Goal: Check status: Check status

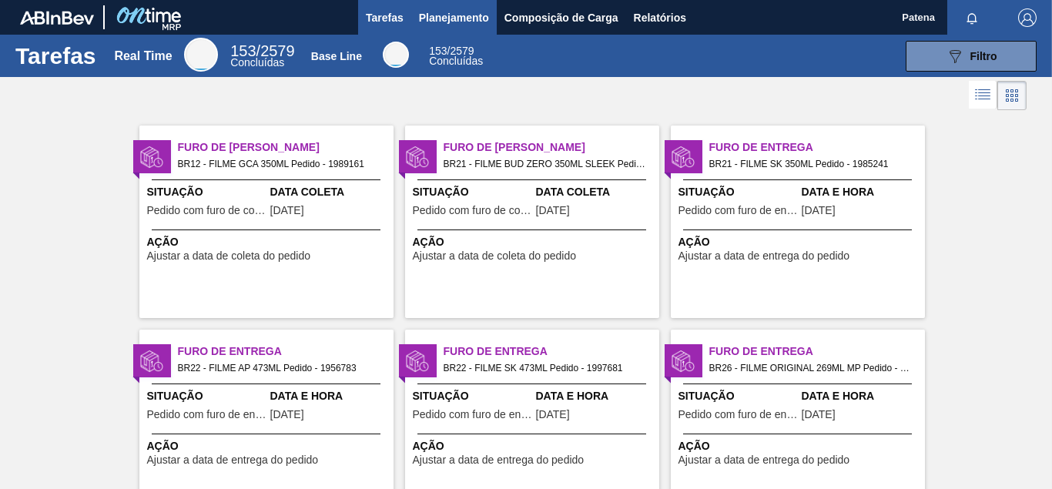
click at [451, 18] on span "Planejamento" at bounding box center [454, 17] width 70 height 18
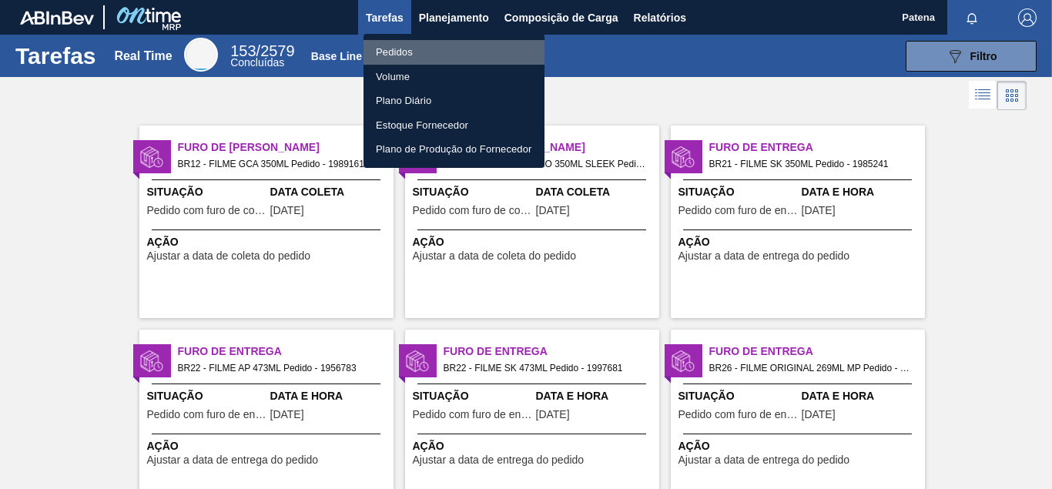
click at [417, 52] on li "Pedidos" at bounding box center [454, 52] width 181 height 25
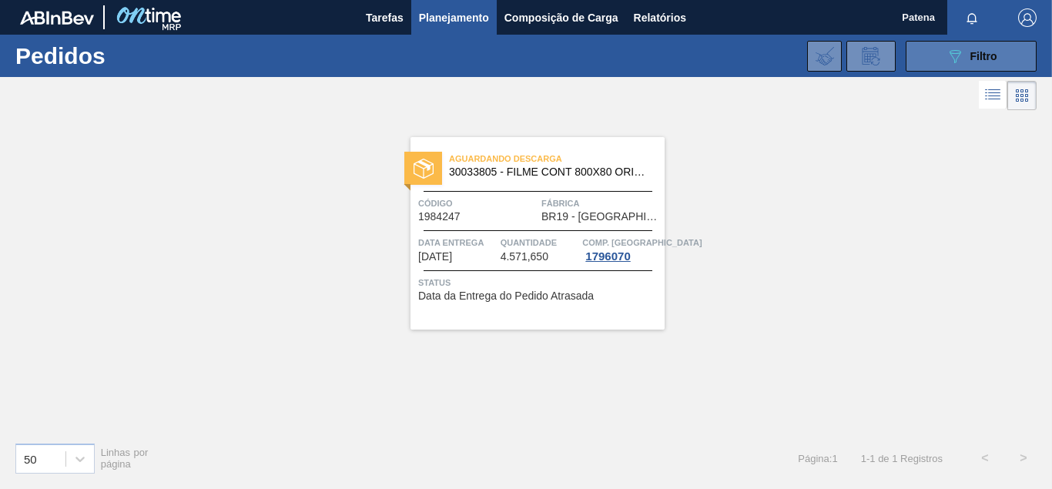
click at [969, 49] on div "089F7B8B-B2A5-4AFE-B5C0-19BA573D28AC Filtro" at bounding box center [972, 56] width 52 height 18
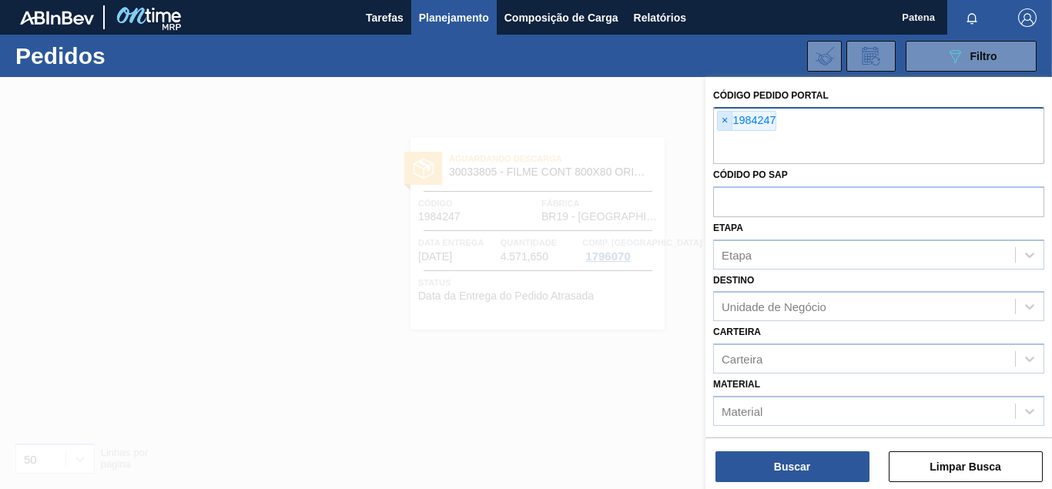
click at [720, 119] on span "×" at bounding box center [725, 121] width 15 height 18
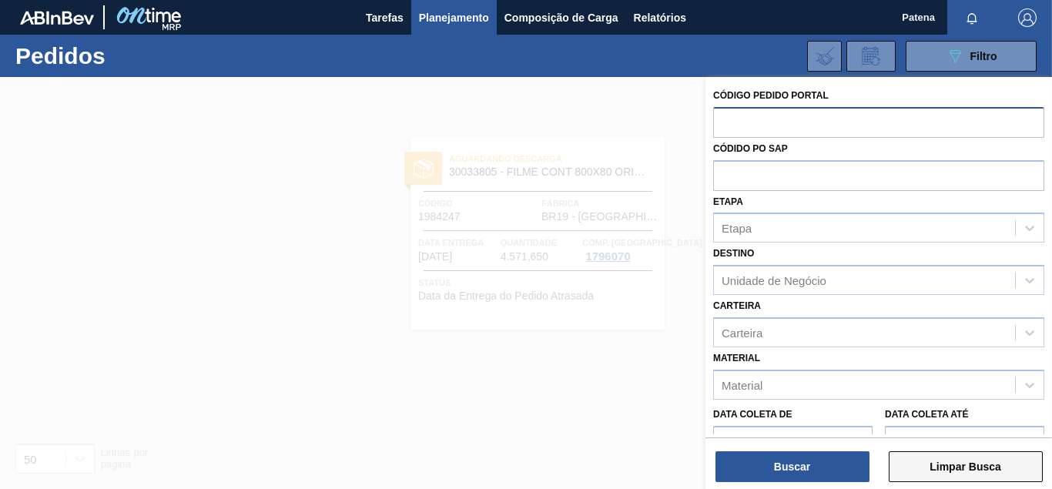
click at [939, 468] on button "Limpar Busca" at bounding box center [966, 466] width 154 height 31
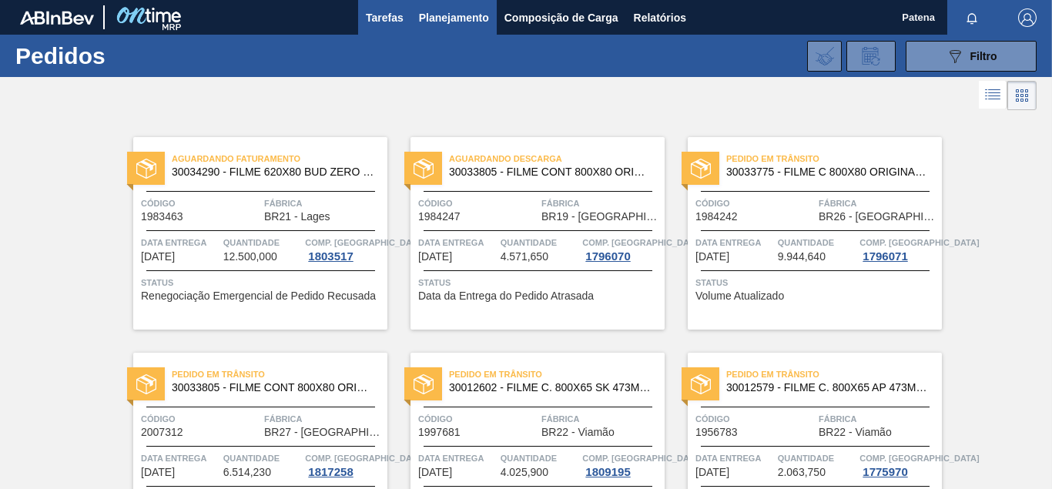
click at [378, 32] on button "Tarefas" at bounding box center [384, 17] width 53 height 35
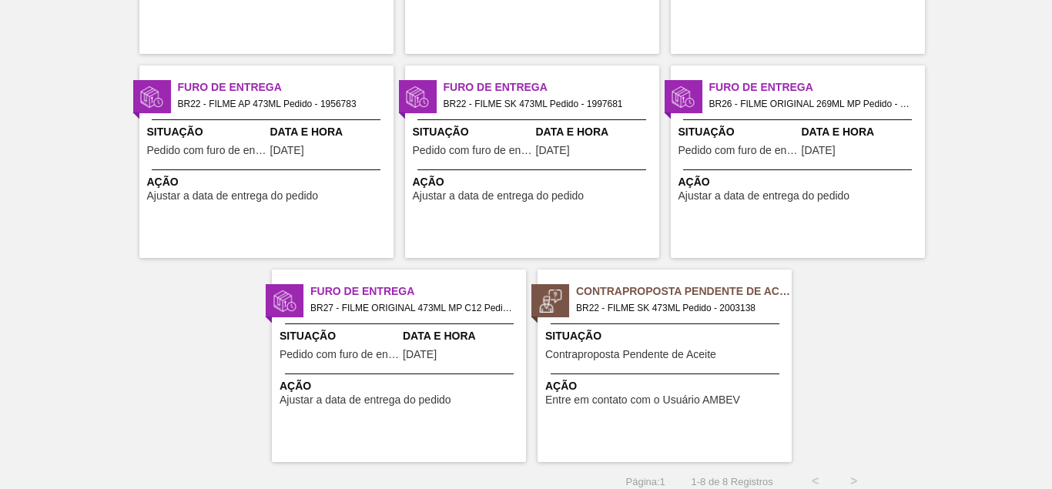
scroll to position [276, 0]
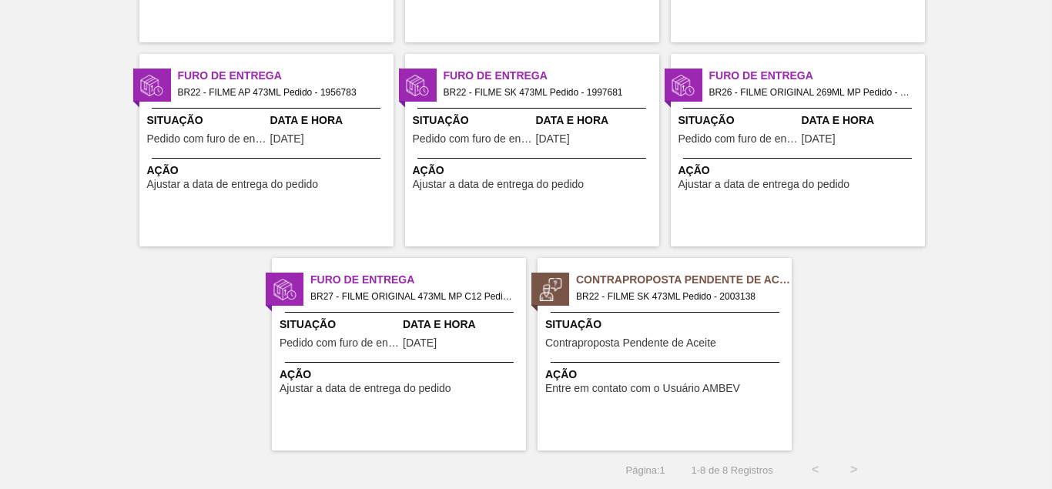
click at [213, 144] on span "Pedido com furo de entrega" at bounding box center [206, 139] width 119 height 12
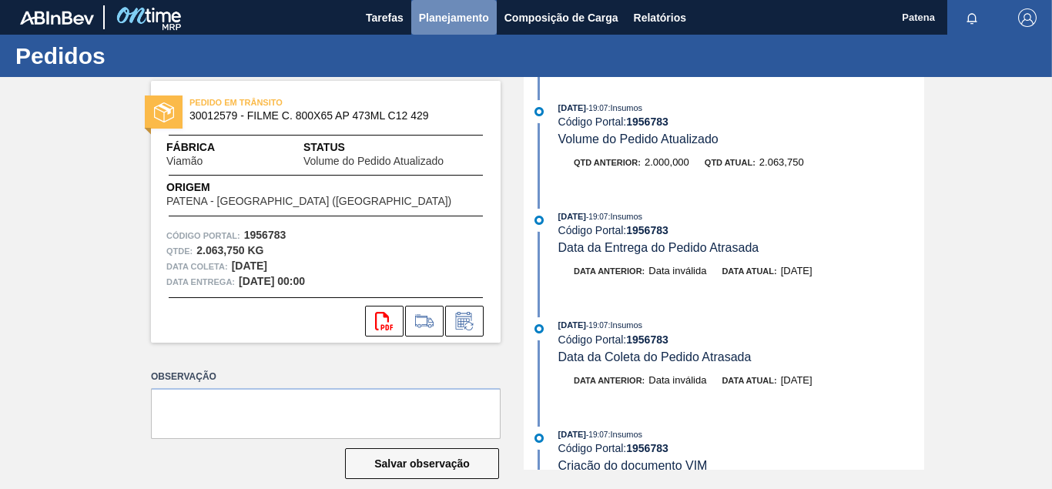
click at [431, 15] on span "Planejamento" at bounding box center [454, 17] width 70 height 18
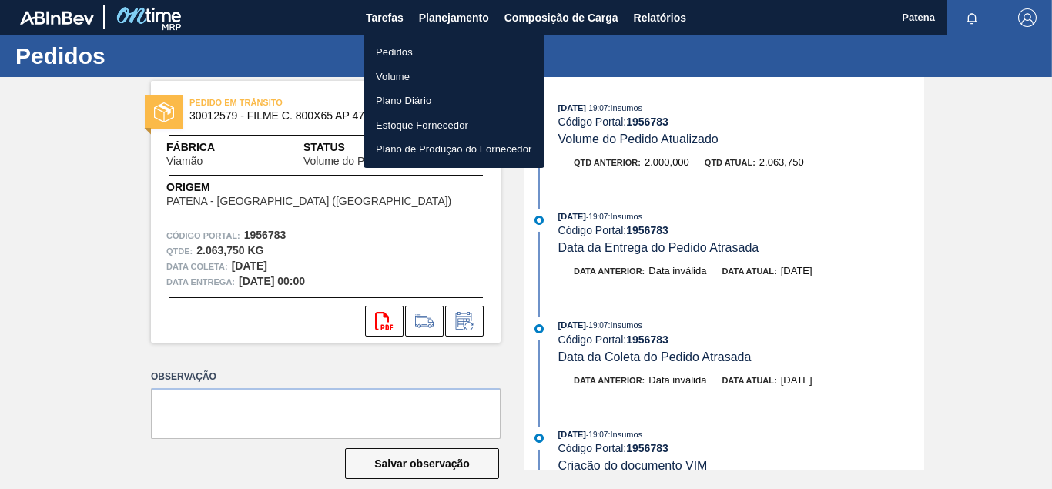
click at [409, 52] on li "Pedidos" at bounding box center [454, 52] width 181 height 25
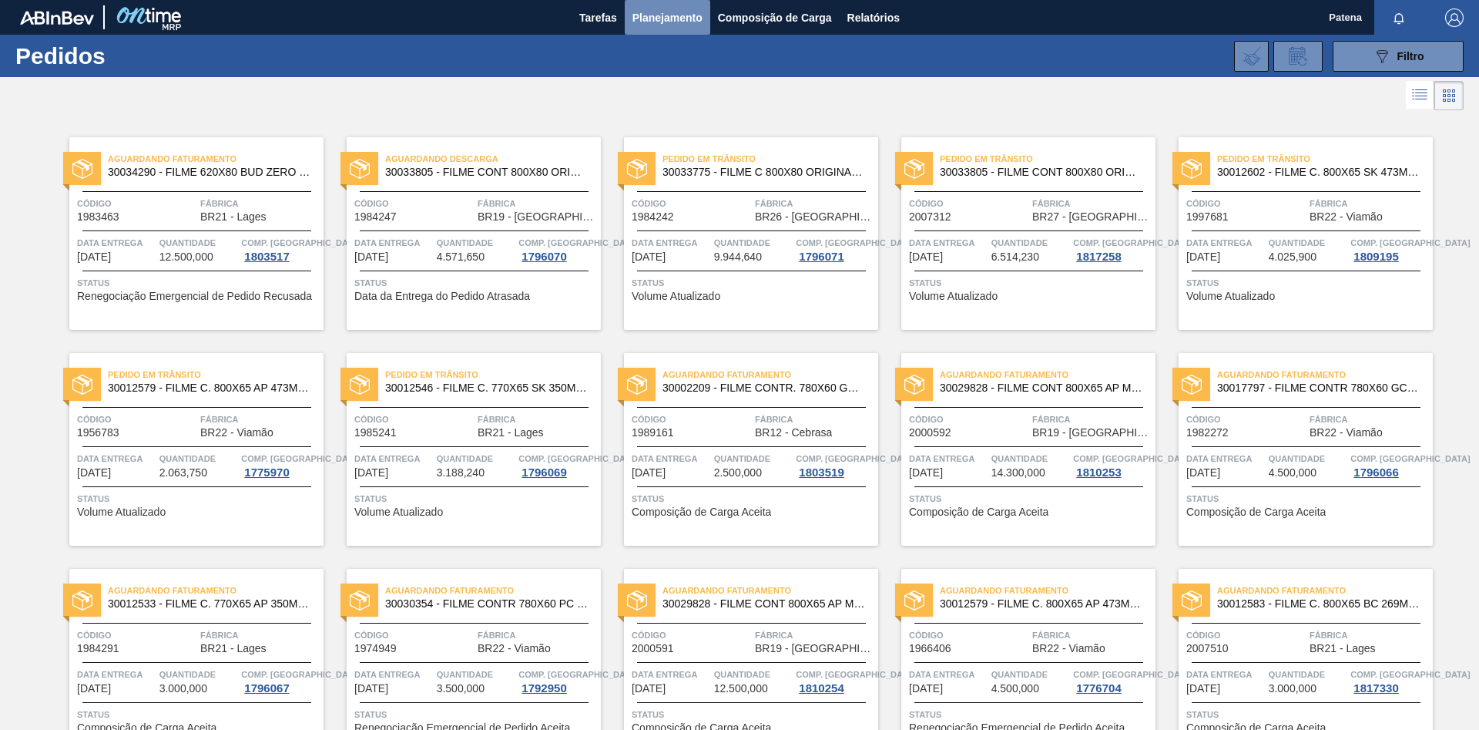
click at [677, 14] on span "Planejamento" at bounding box center [668, 17] width 70 height 18
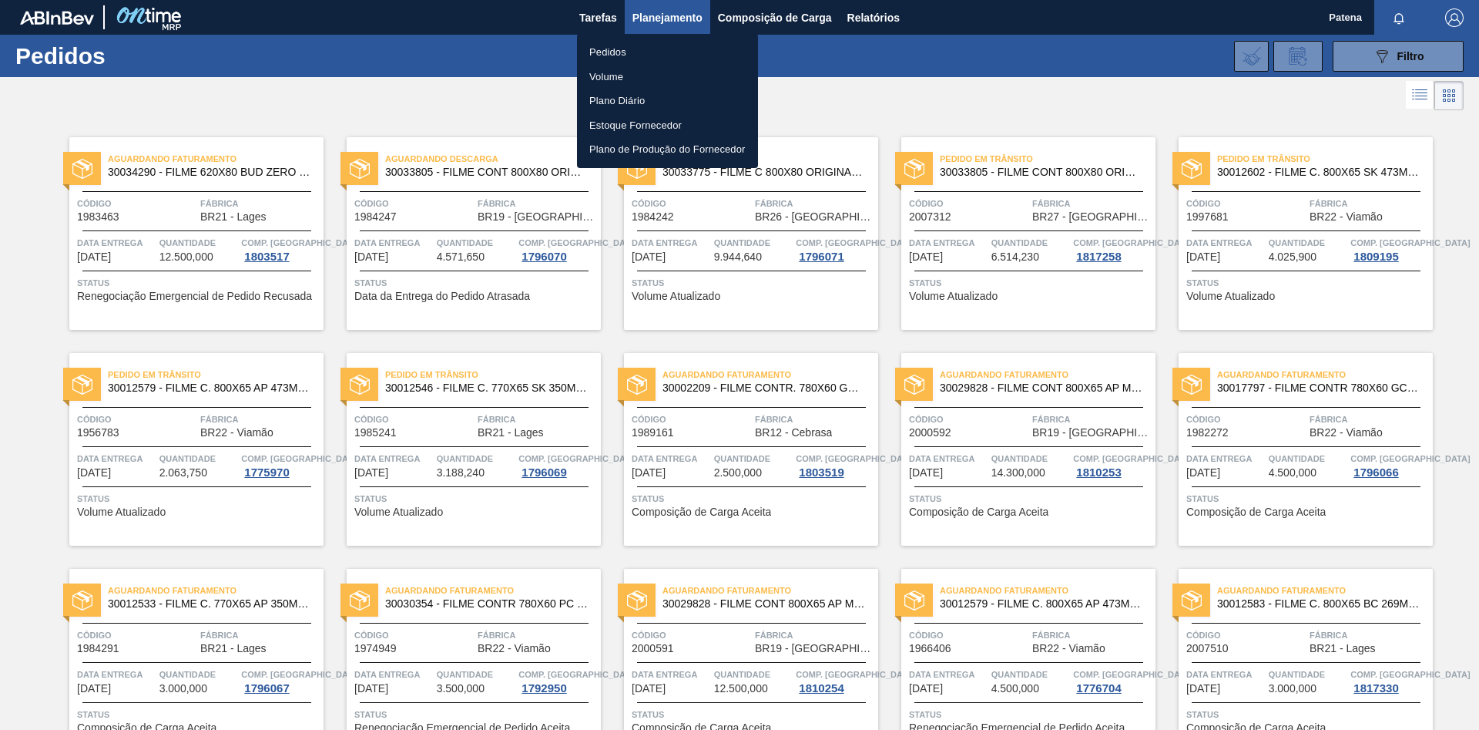
click at [1052, 56] on div at bounding box center [739, 365] width 1479 height 730
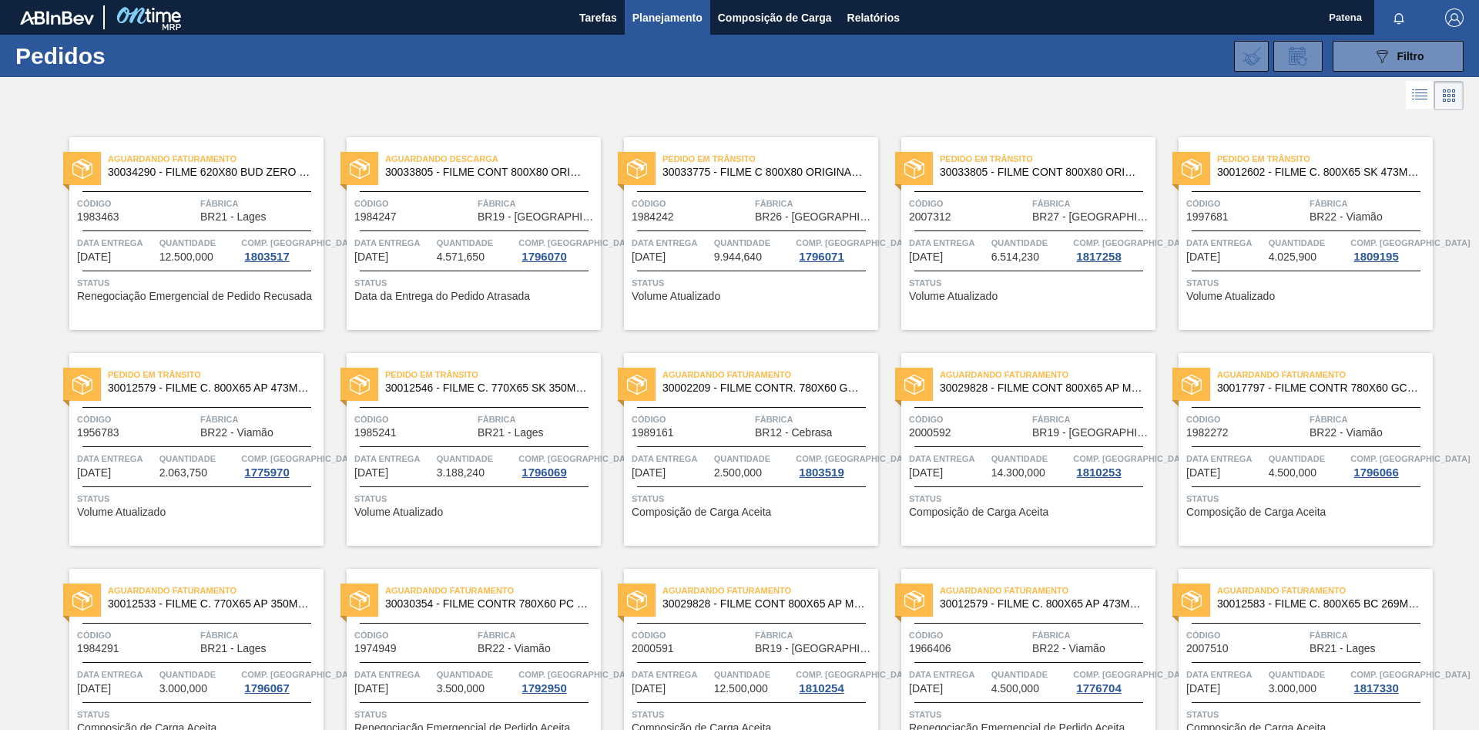
click at [1052, 58] on button "089F7B8B-B2A5-4AFE-B5C0-19BA573D28AC Filtro" at bounding box center [1398, 56] width 131 height 31
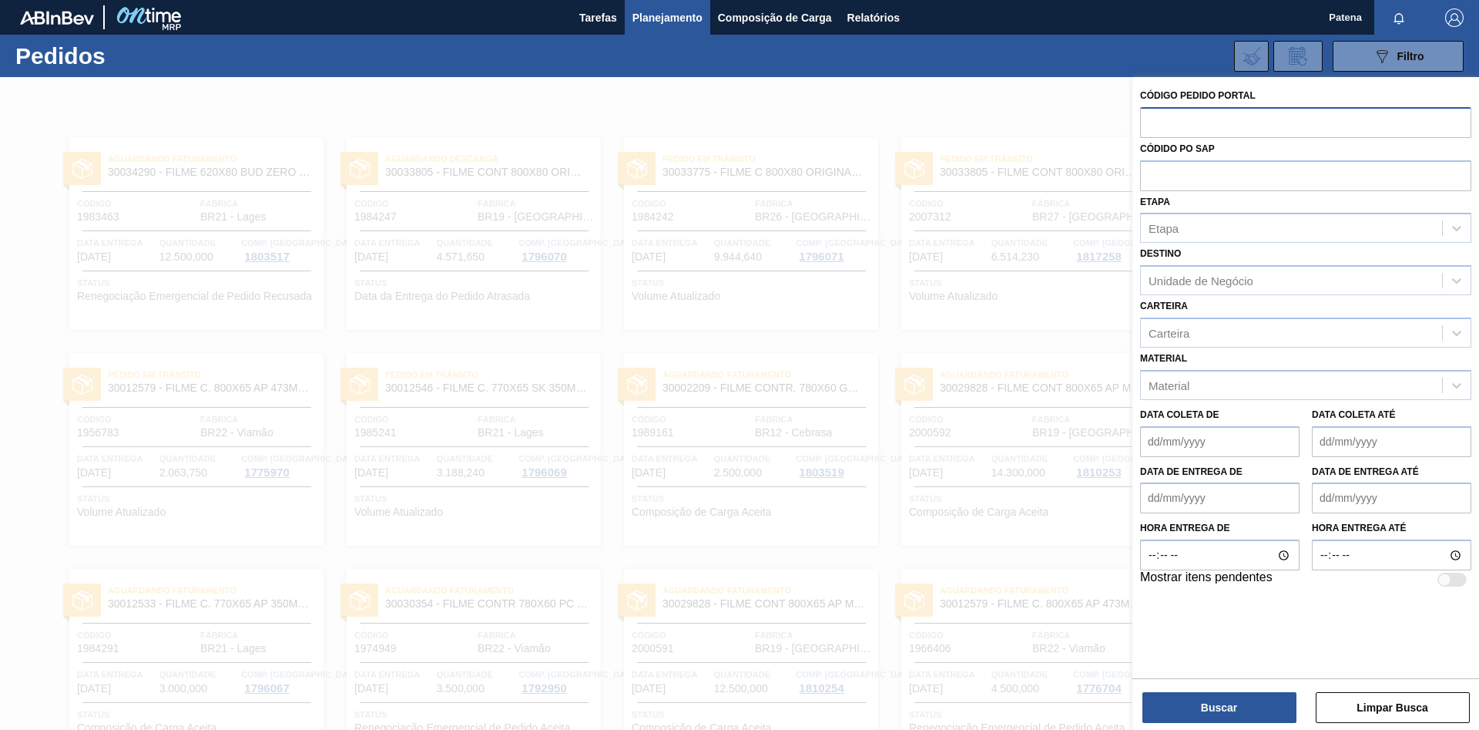
click at [1052, 125] on input "text" at bounding box center [1305, 121] width 331 height 29
type input "1984246"
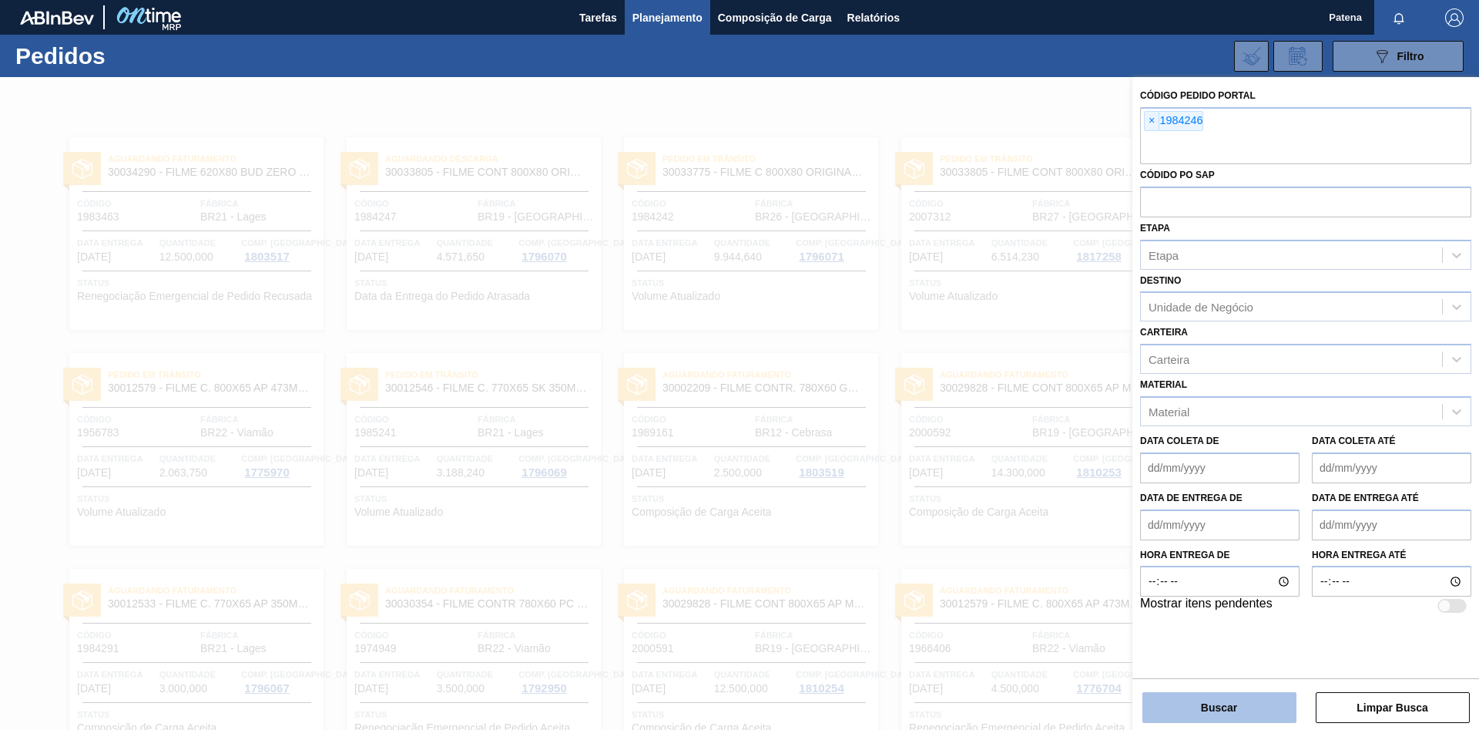
click at [1052, 488] on button "Buscar" at bounding box center [1220, 707] width 154 height 31
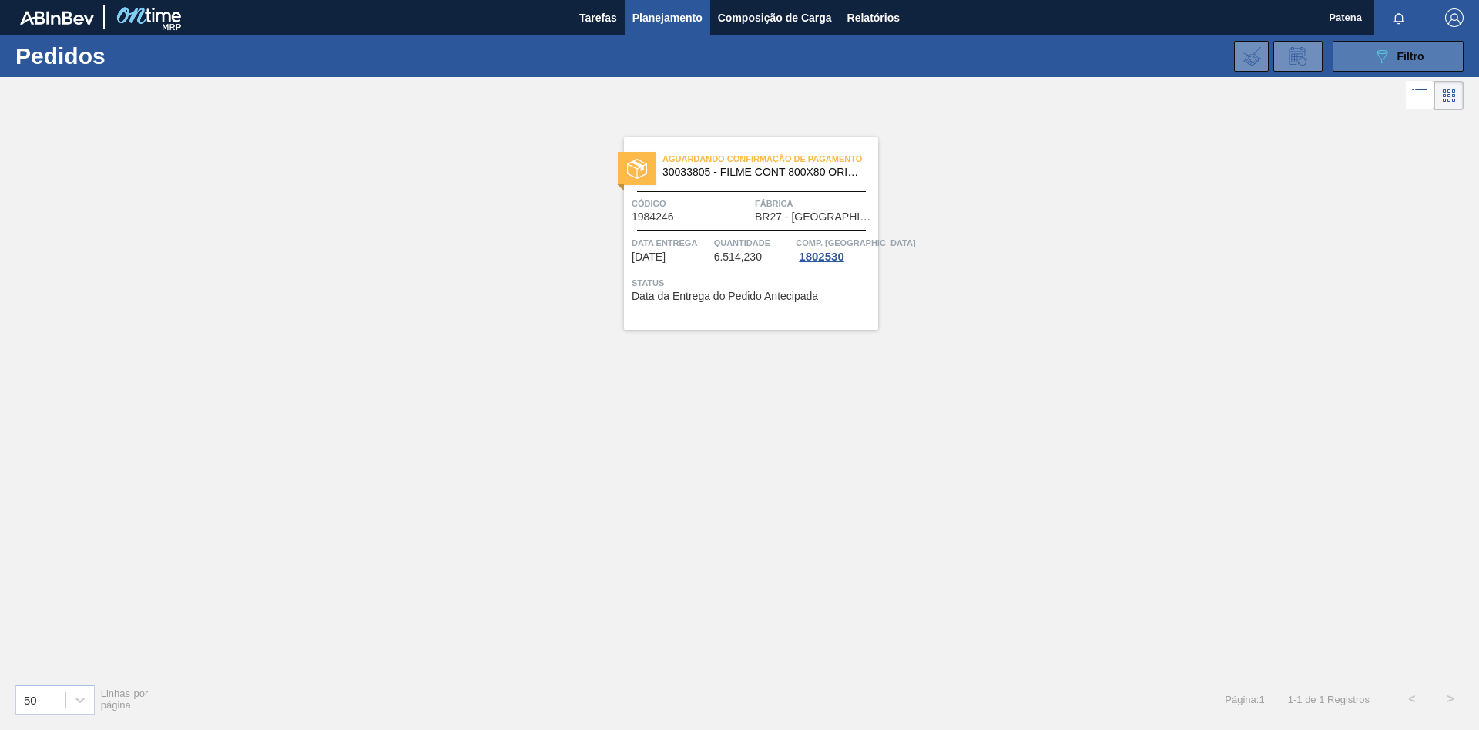
click at [1052, 52] on span "Filtro" at bounding box center [1411, 56] width 27 height 12
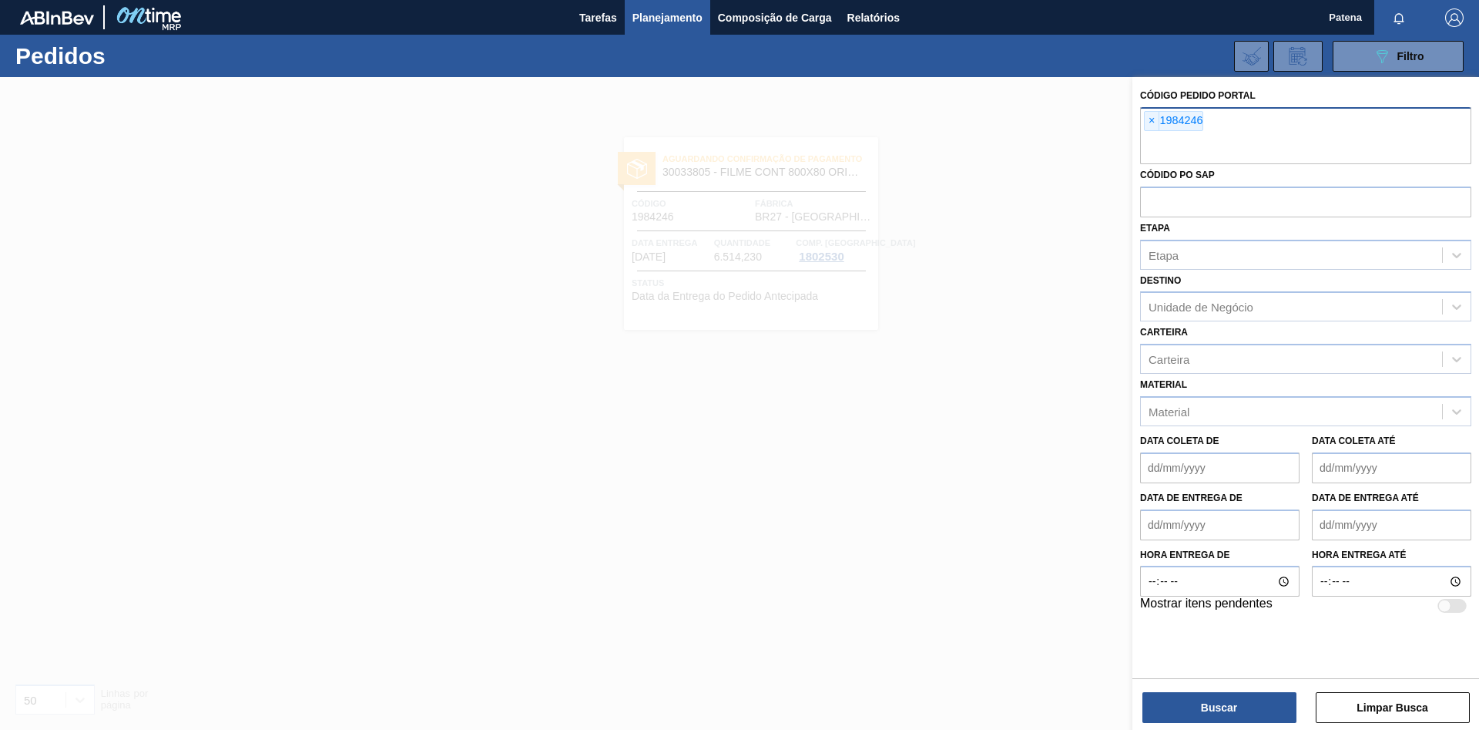
click at [1052, 117] on span "×" at bounding box center [1152, 121] width 15 height 18
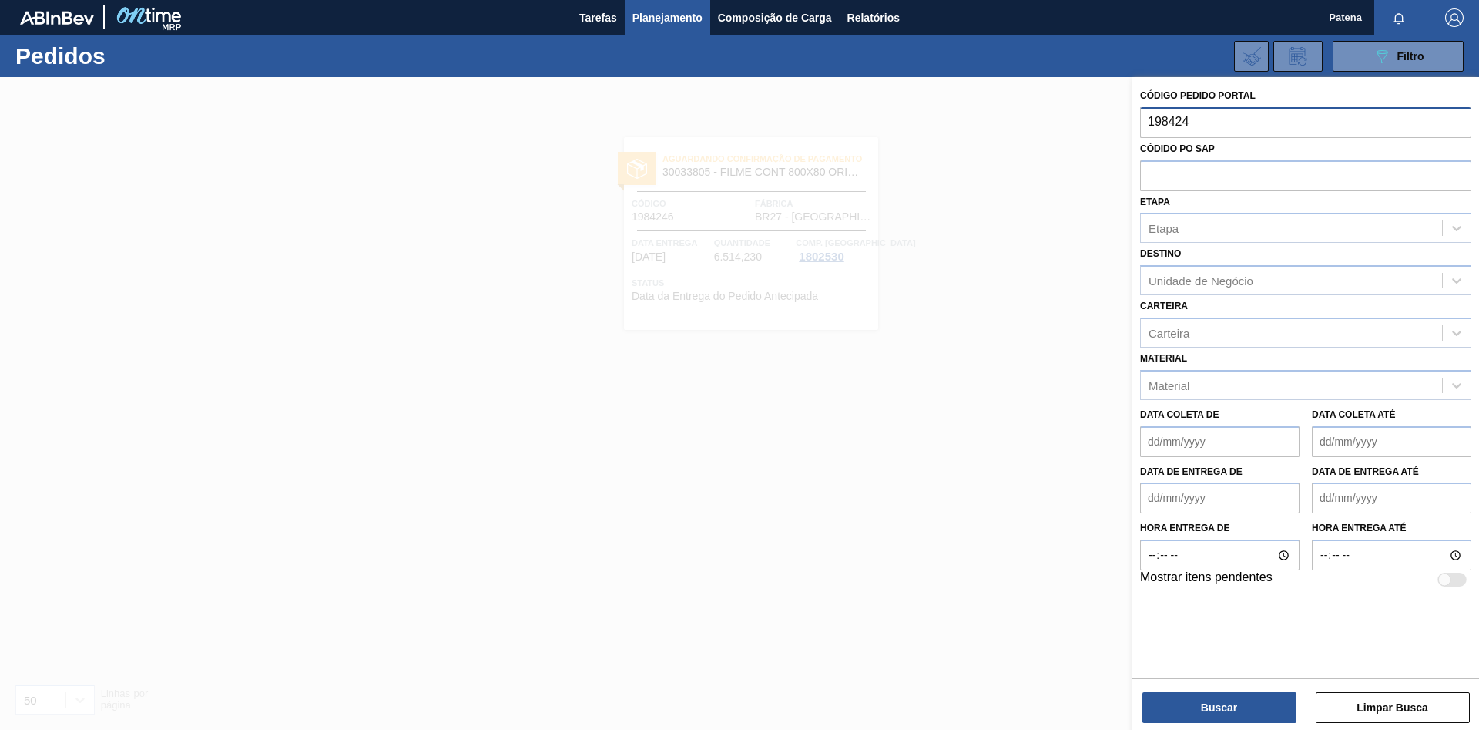
type input "1984242"
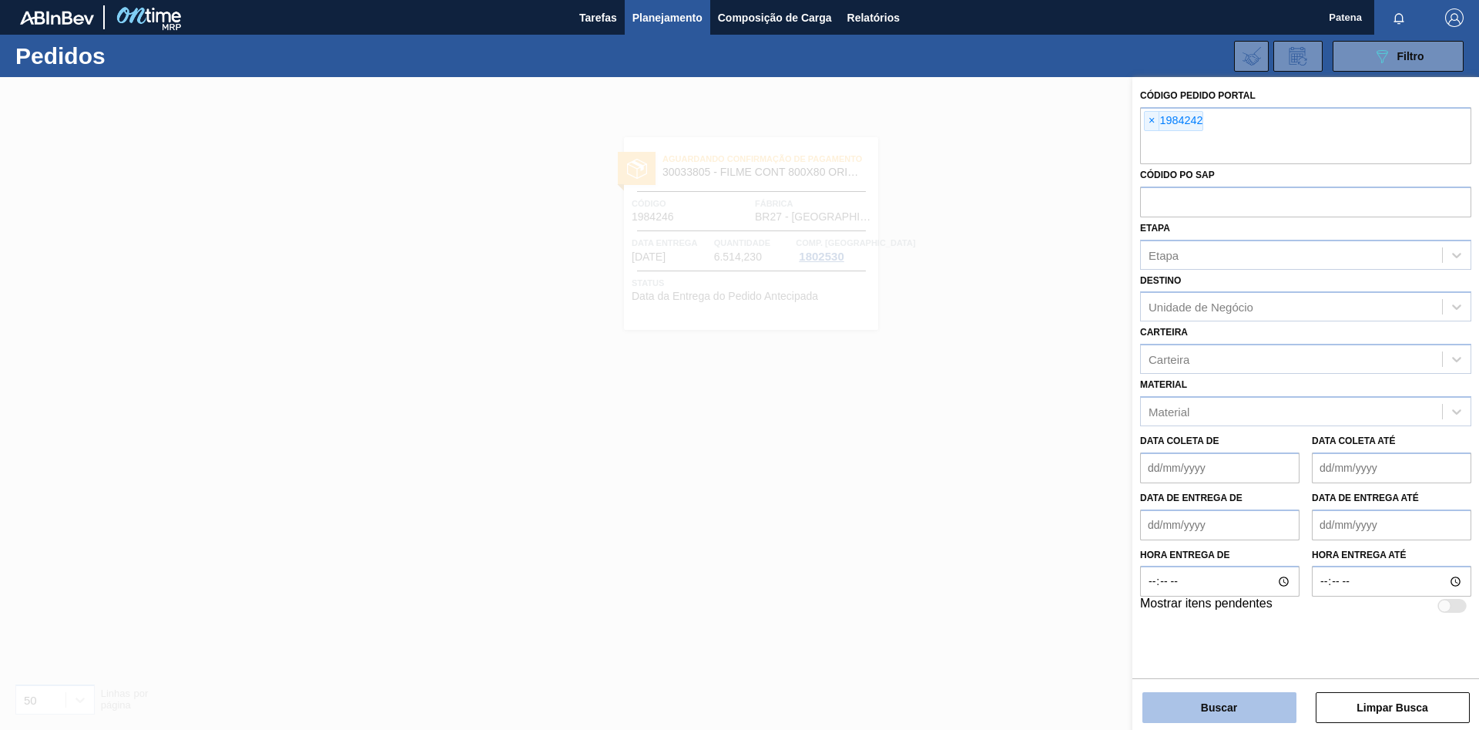
click at [1052, 488] on button "Buscar" at bounding box center [1220, 707] width 154 height 31
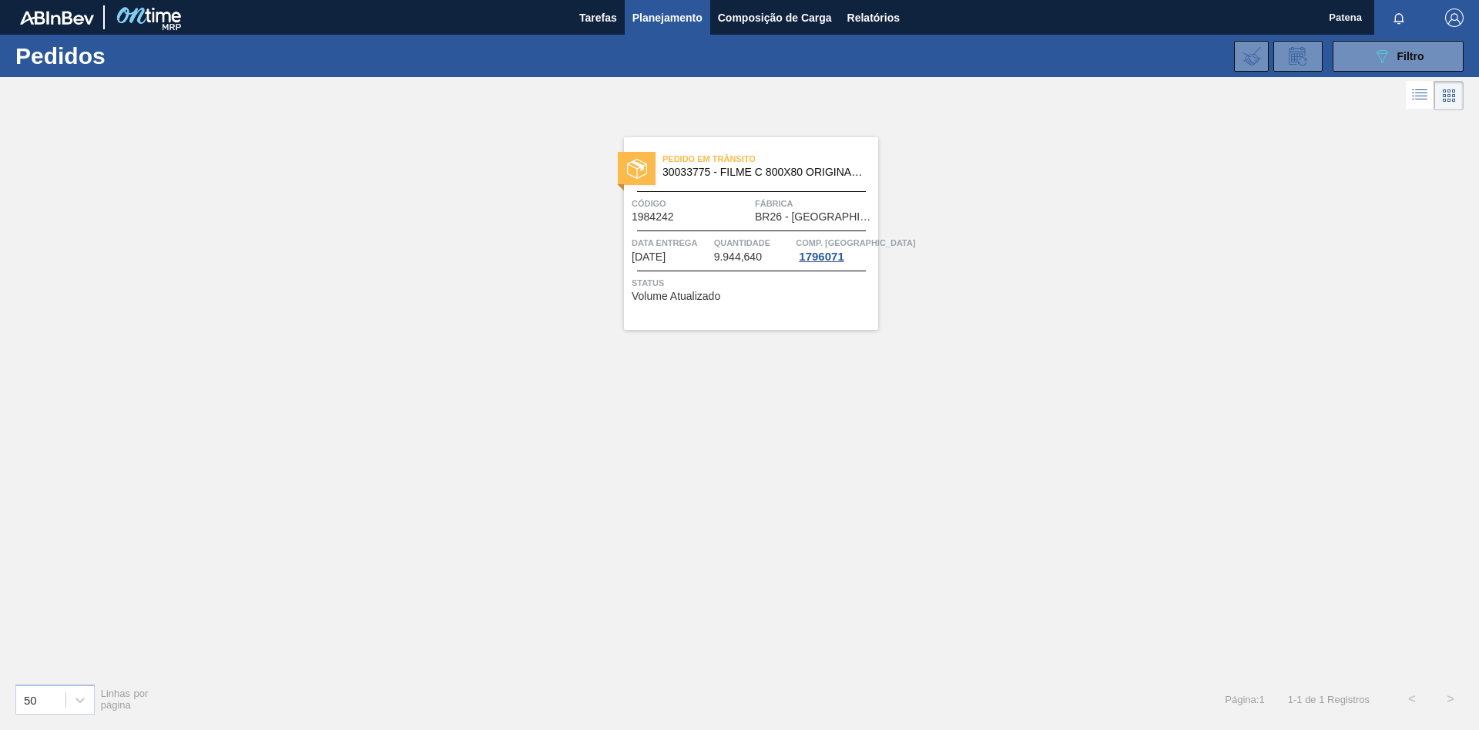
click at [687, 12] on span "Planejamento" at bounding box center [668, 17] width 70 height 18
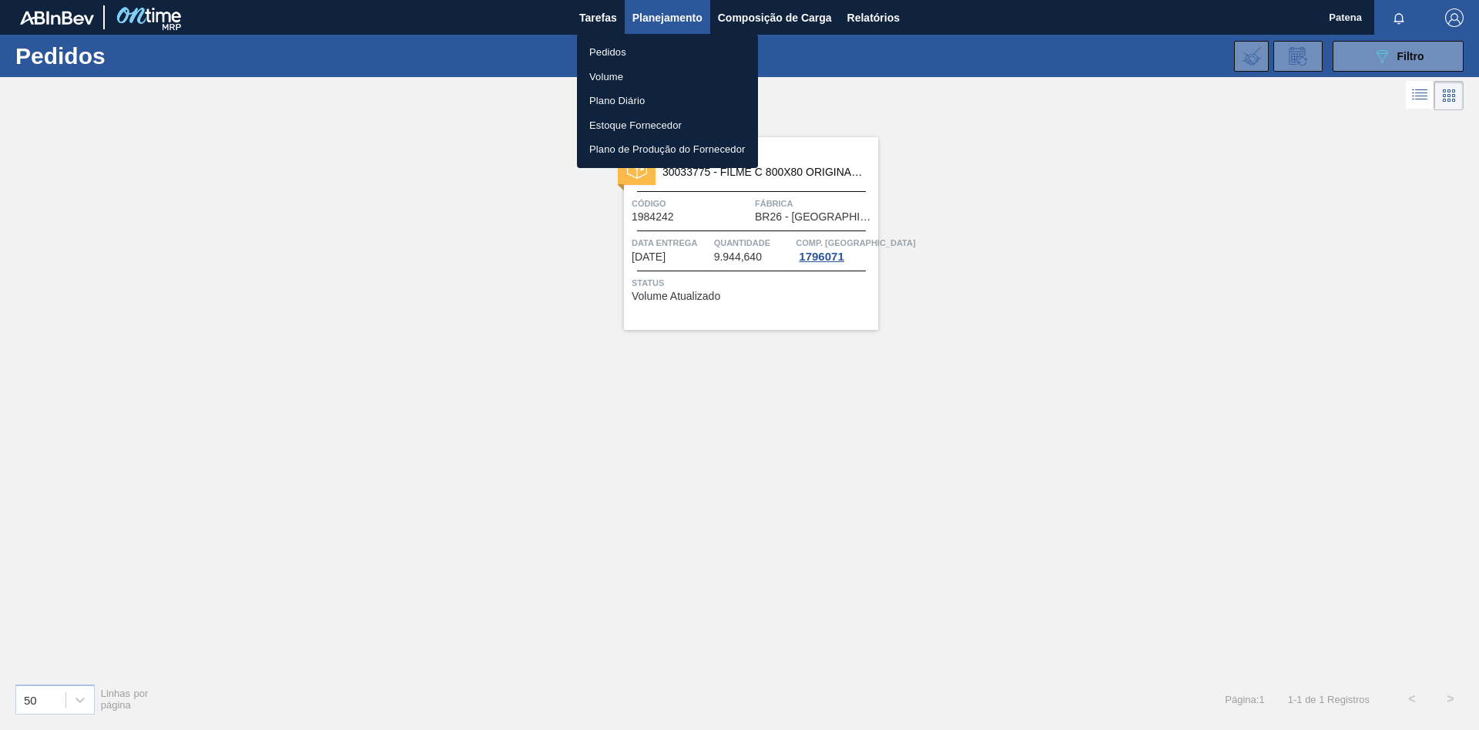
click at [1052, 75] on div at bounding box center [739, 365] width 1479 height 730
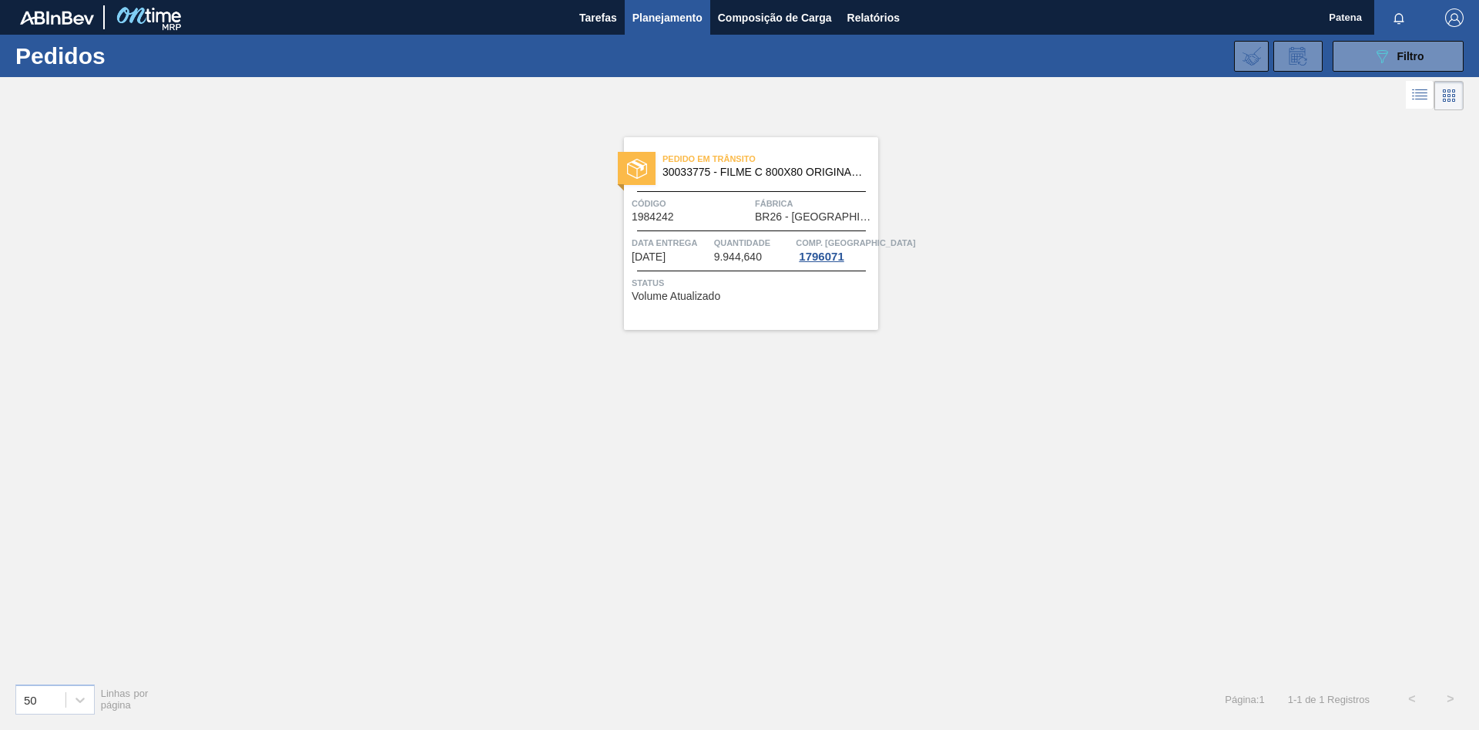
click at [1052, 0] on body "Tarefas Planejamento Composição de Carga Relatórios Patena Marcar todas como li…" at bounding box center [739, 0] width 1479 height 0
click at [1052, 55] on button "089F7B8B-B2A5-4AFE-B5C0-19BA573D28AC Filtro" at bounding box center [1398, 56] width 131 height 31
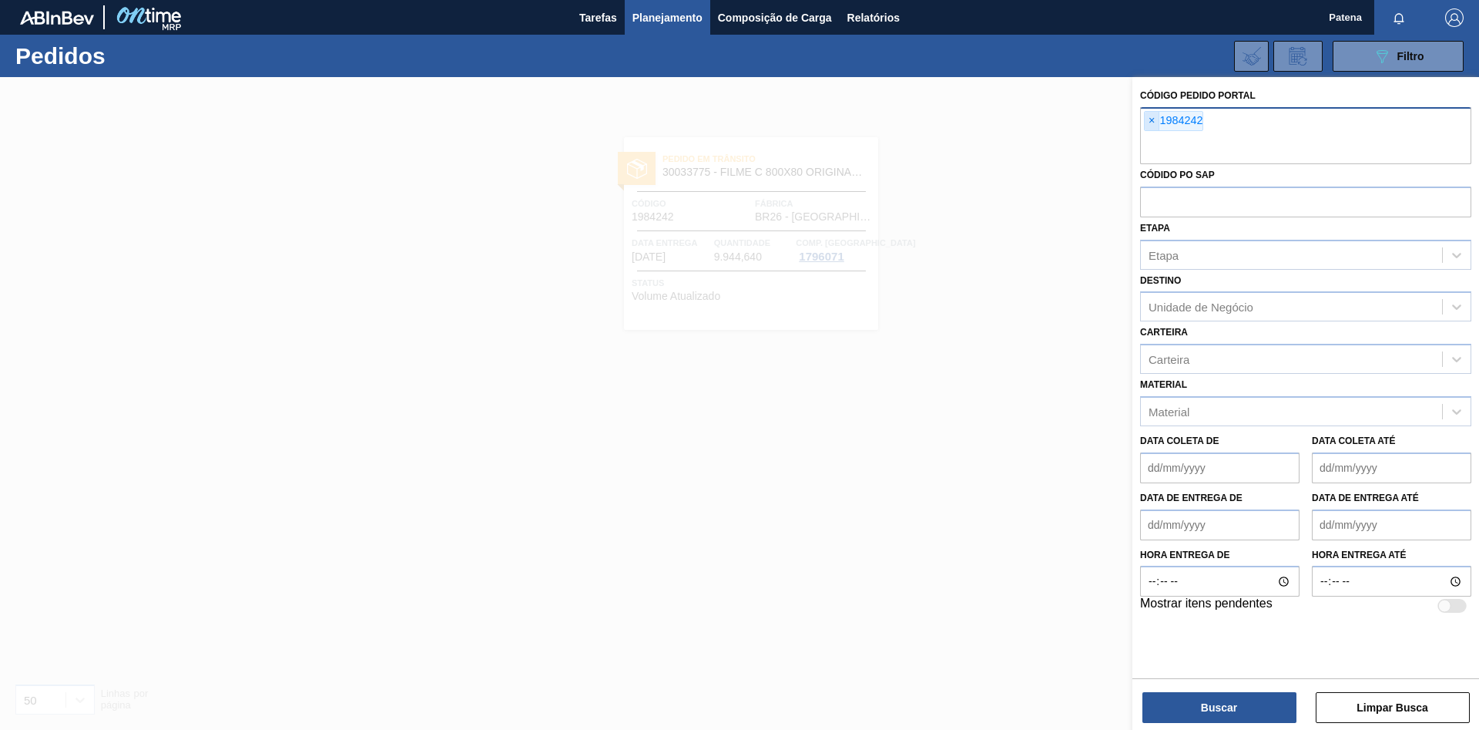
click at [1052, 119] on span "×" at bounding box center [1152, 121] width 15 height 18
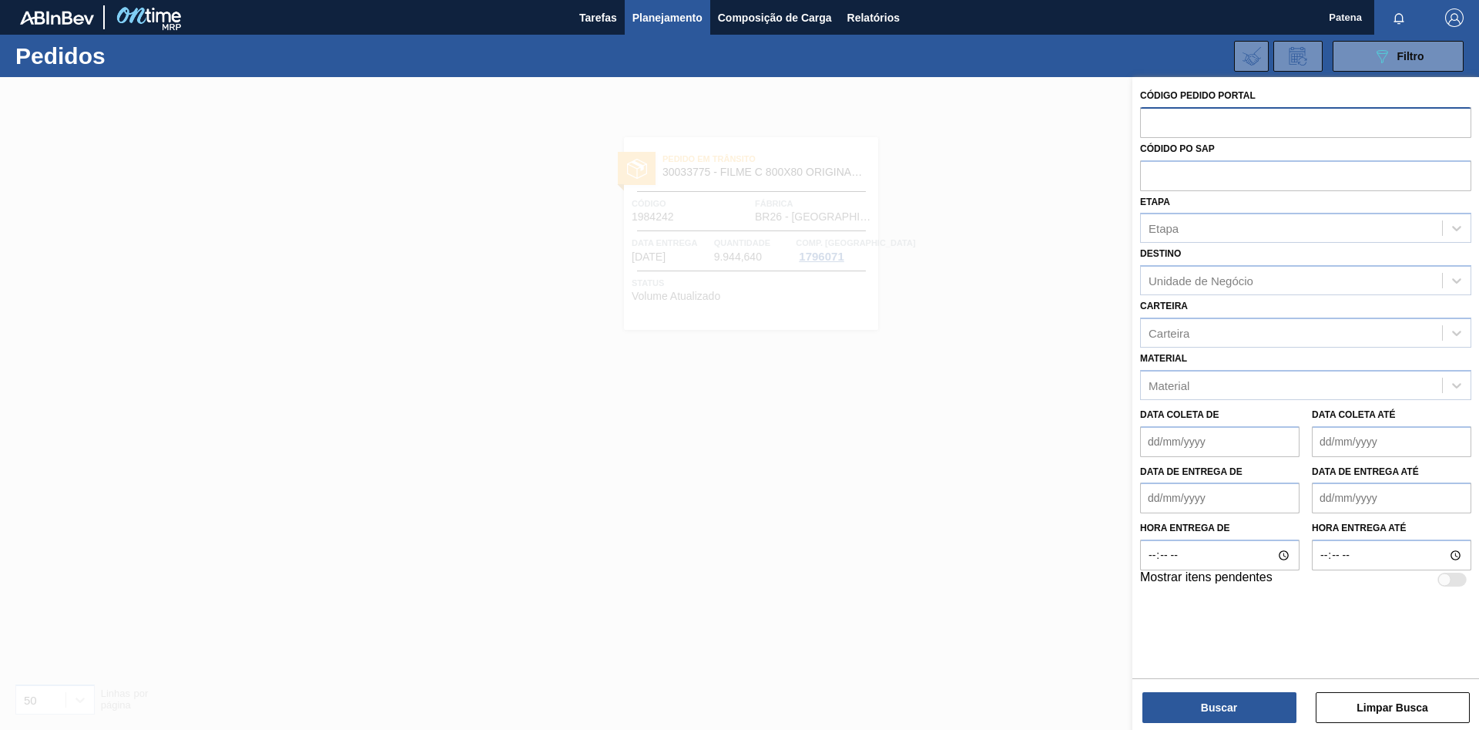
click at [1052, 123] on input "text" at bounding box center [1305, 121] width 331 height 29
paste input "text"
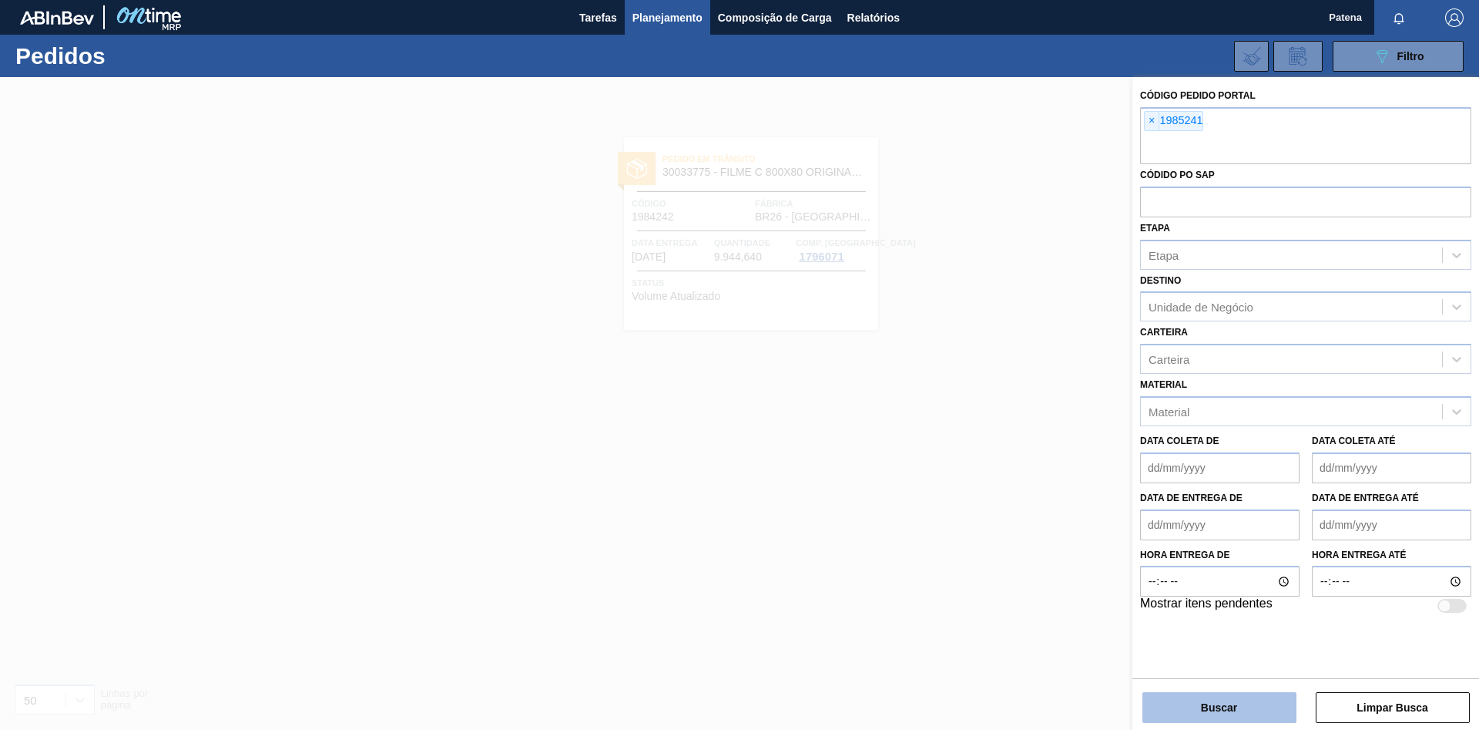
click at [1052, 488] on button "Buscar" at bounding box center [1220, 707] width 154 height 31
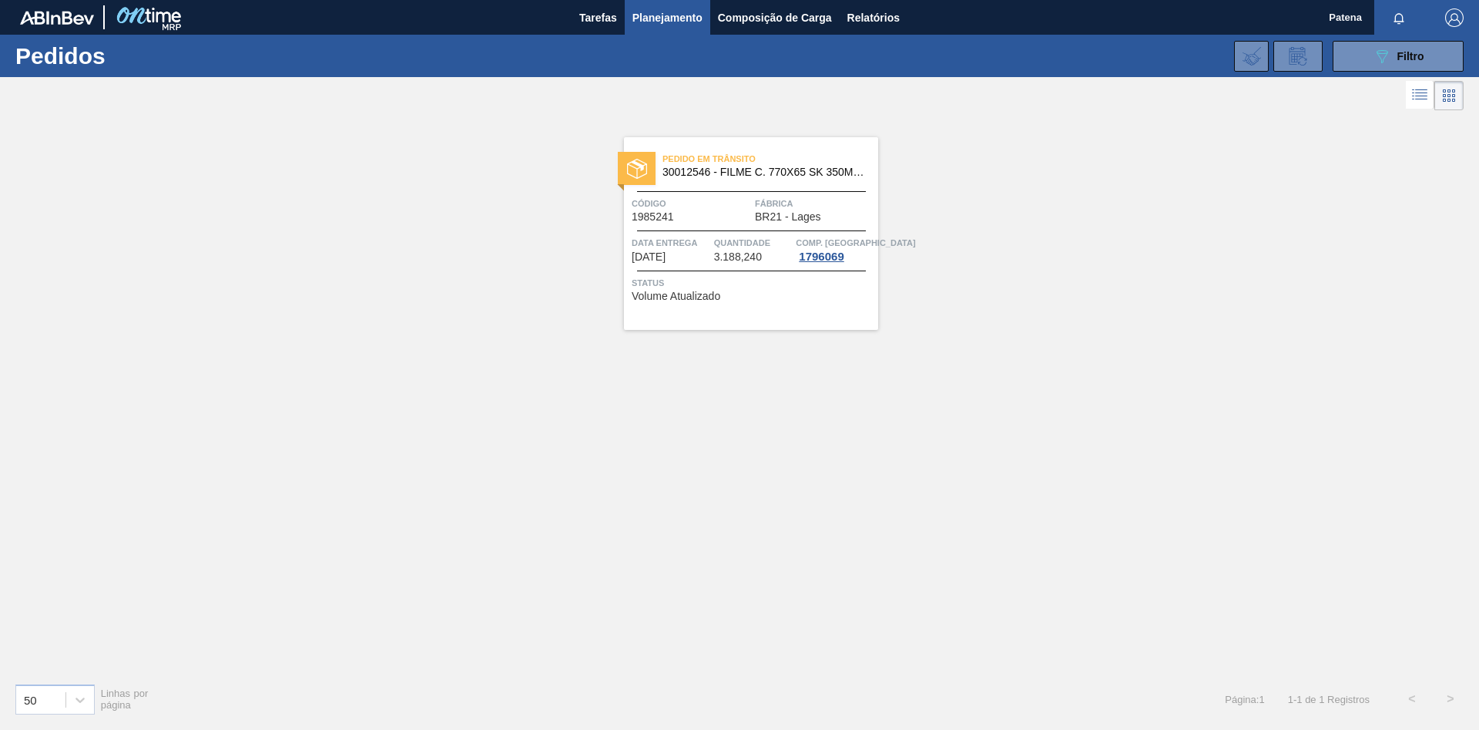
click at [761, 218] on span "BR21 - Lages" at bounding box center [788, 217] width 66 height 12
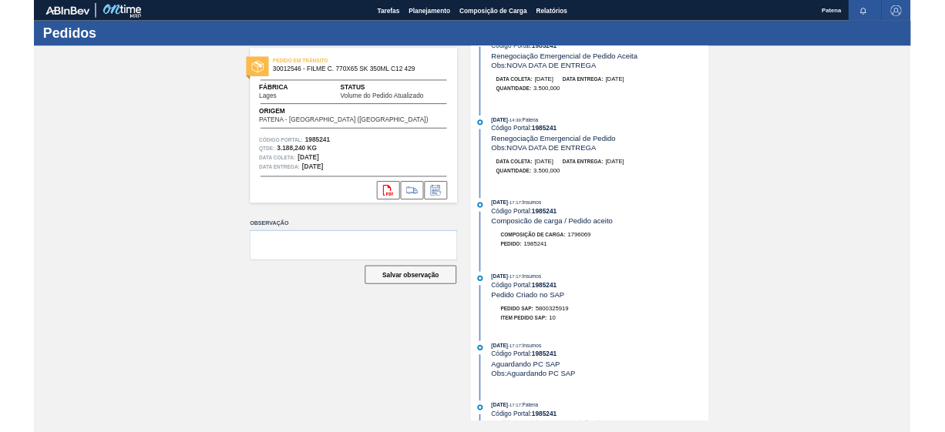
scroll to position [1022, 0]
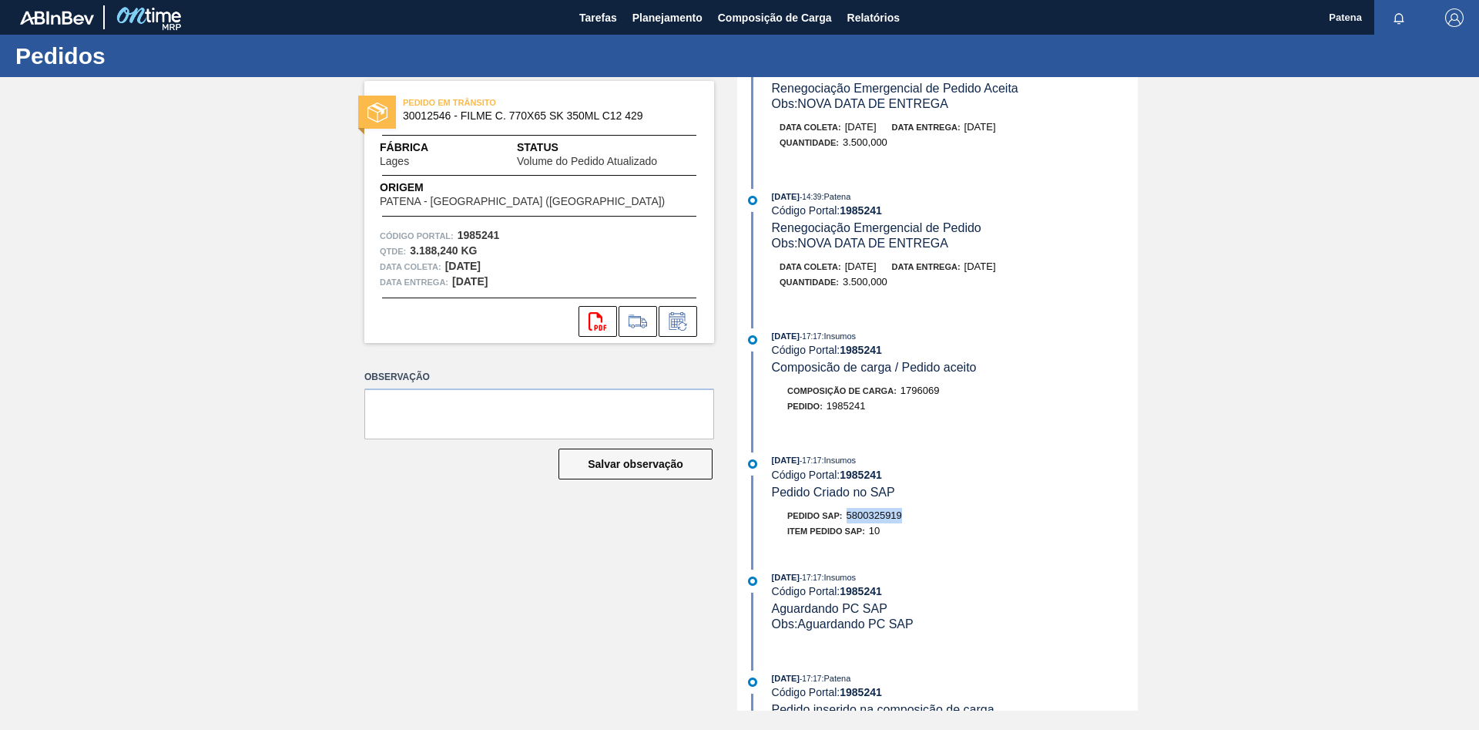
drag, startPoint x: 908, startPoint y: 532, endPoint x: 851, endPoint y: 537, distance: 57.2
click at [851, 488] on div "Pedido SAP: 5800325919" at bounding box center [955, 515] width 366 height 15
copy span "5800325919"
click at [650, 27] on button "Planejamento" at bounding box center [668, 17] width 86 height 35
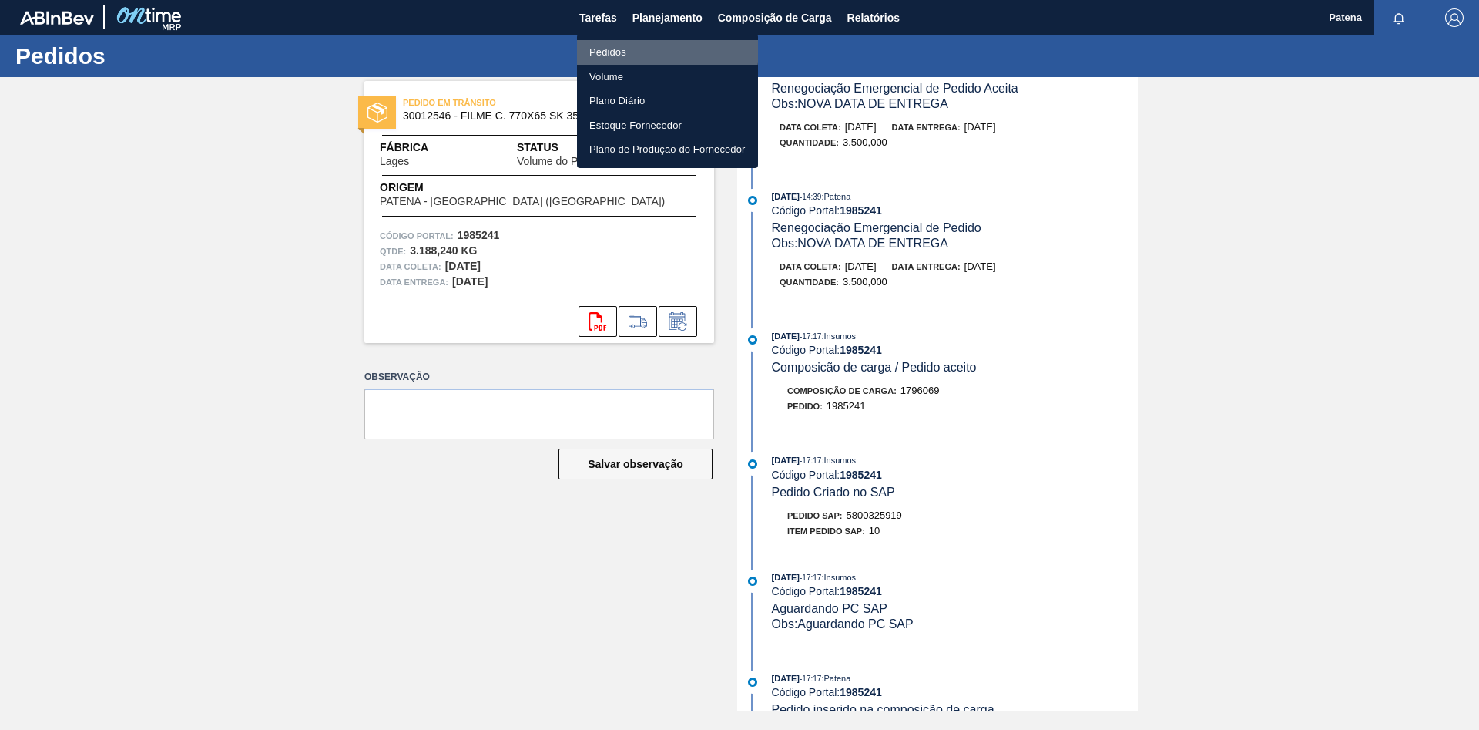
click at [593, 46] on li "Pedidos" at bounding box center [667, 52] width 181 height 25
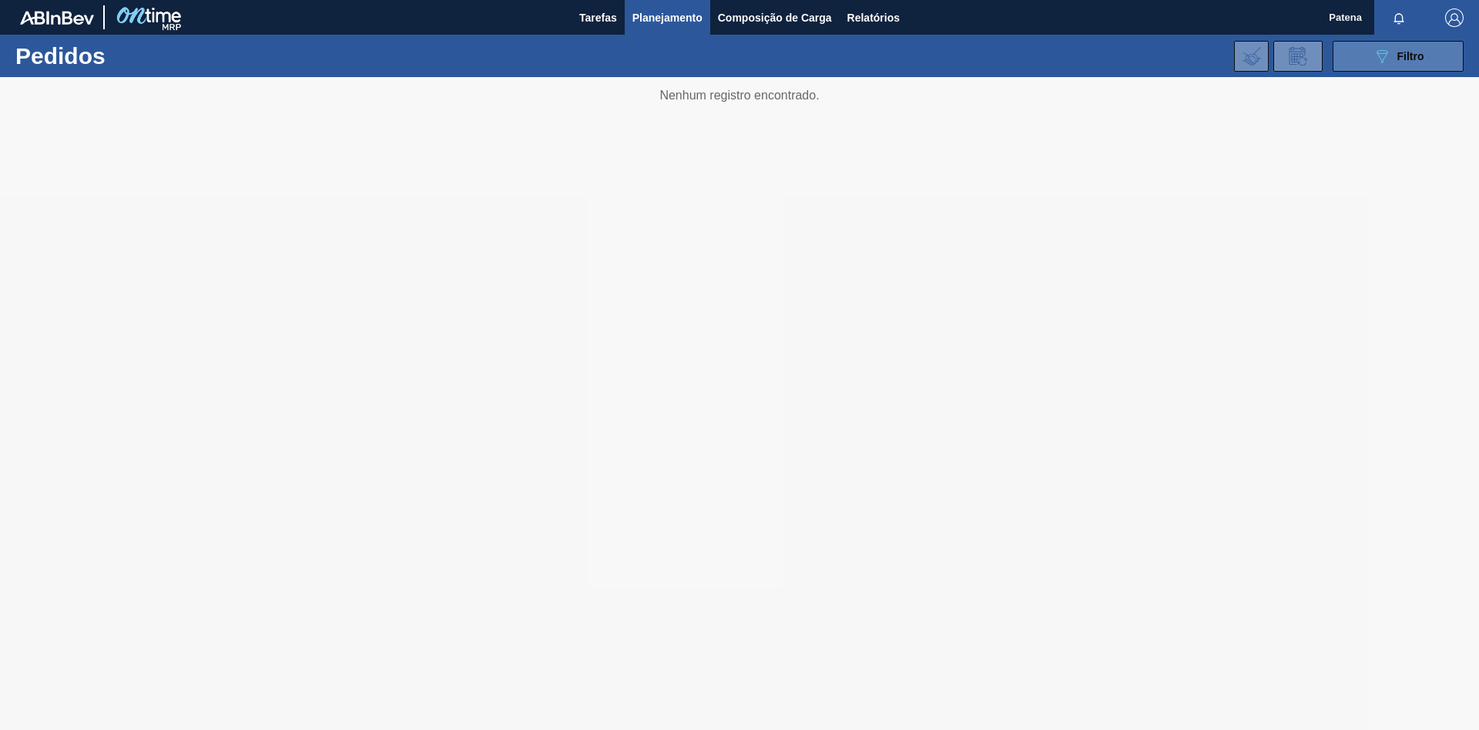
click at [1052, 63] on button "089F7B8B-B2A5-4AFE-B5C0-19BA573D28AC Filtro" at bounding box center [1398, 56] width 131 height 31
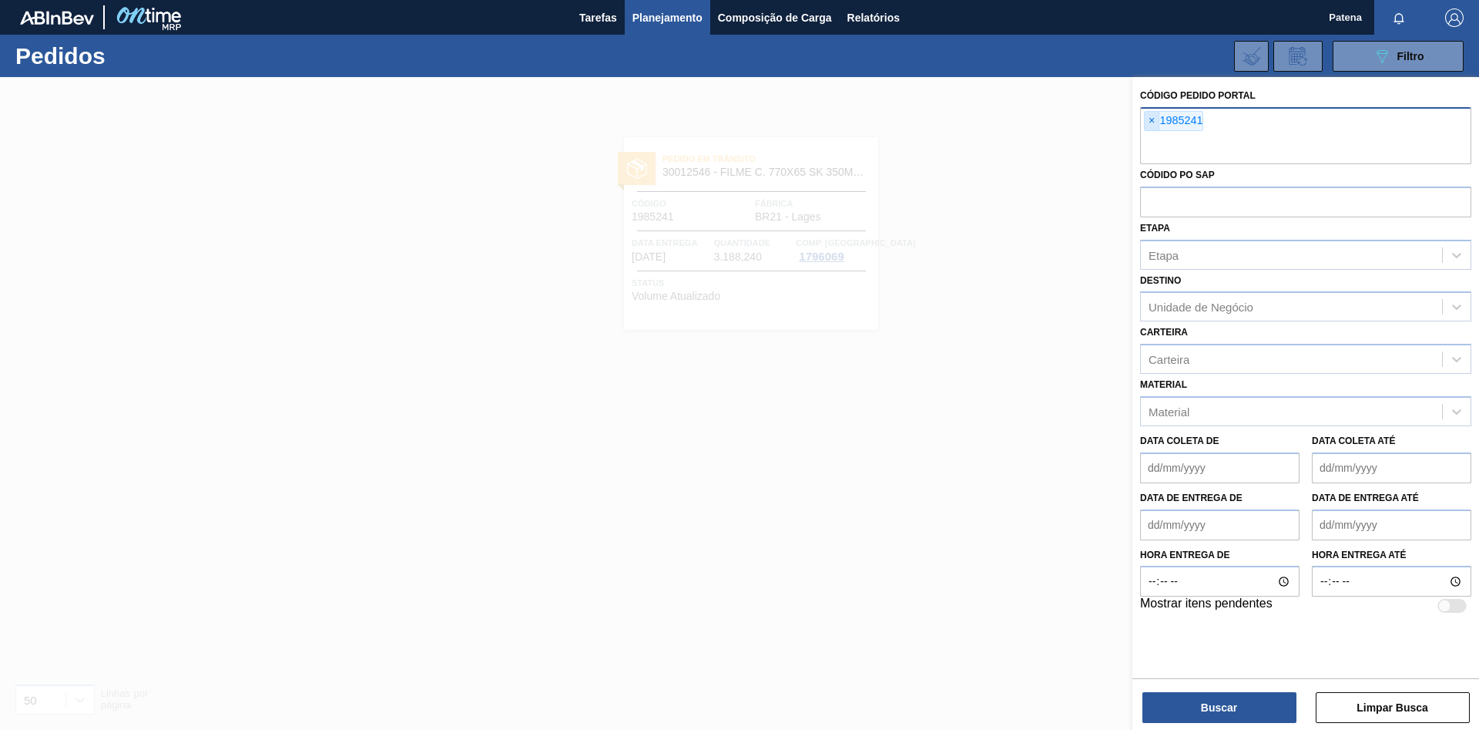
click at [1052, 119] on span "×" at bounding box center [1152, 121] width 15 height 18
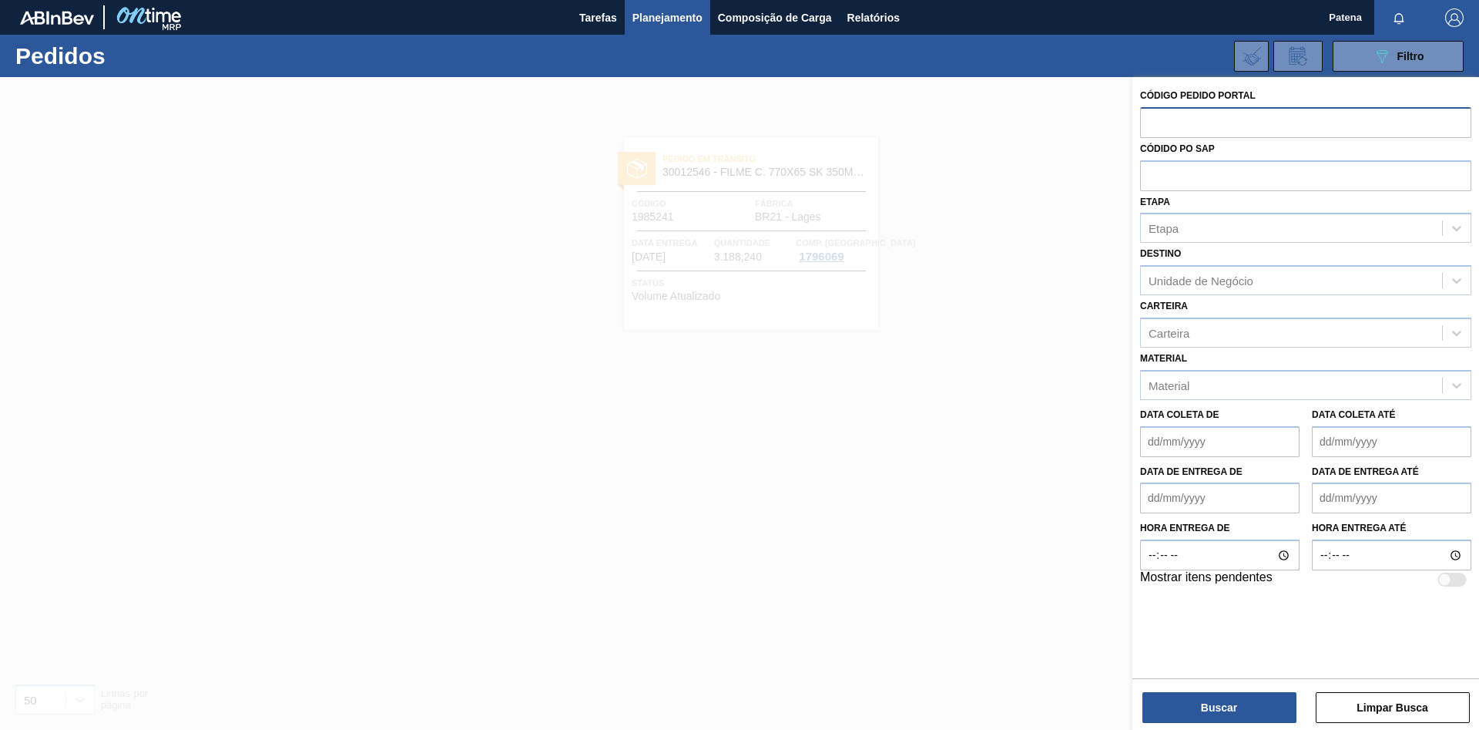
click at [1052, 125] on input "text" at bounding box center [1305, 121] width 331 height 29
type input "1984242"
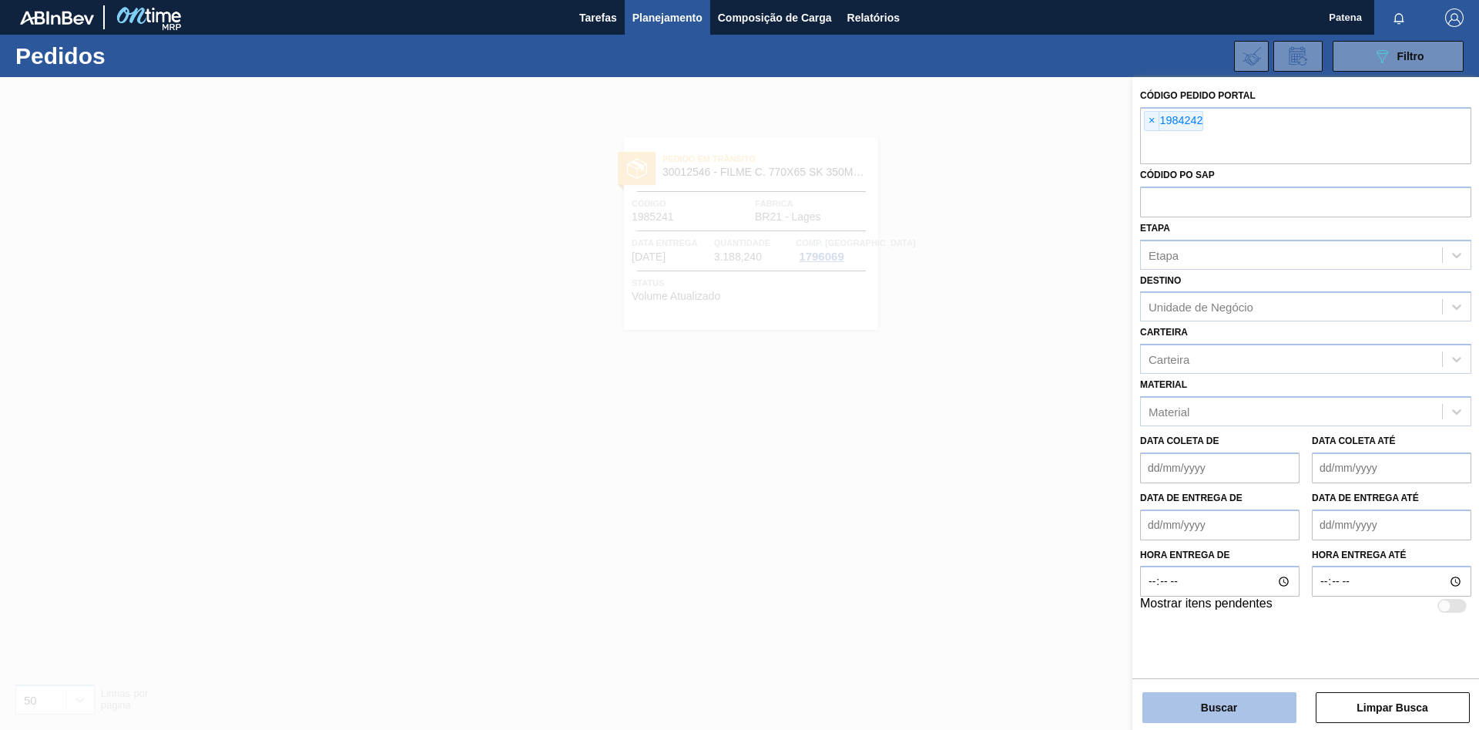
click at [1052, 488] on button "Buscar" at bounding box center [1220, 707] width 154 height 31
